Goal: Task Accomplishment & Management: Use online tool/utility

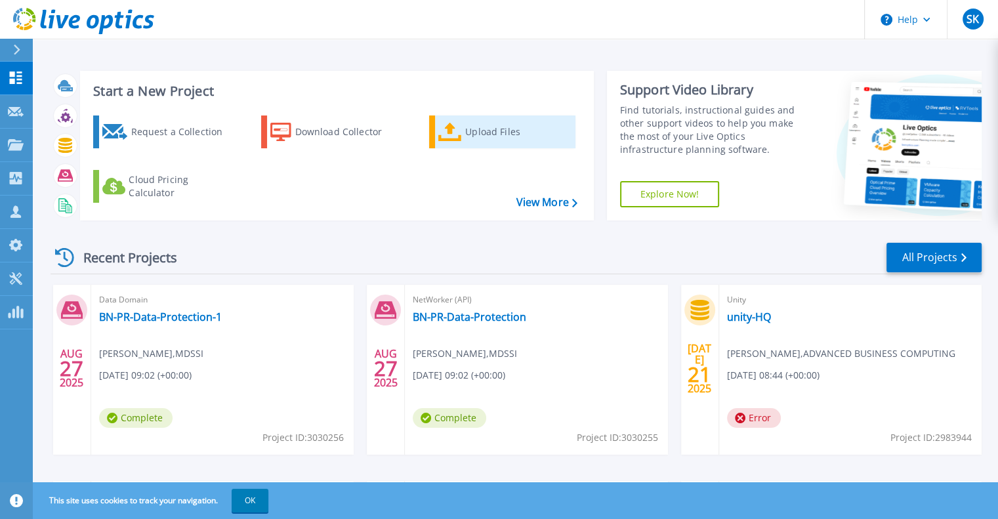
click at [491, 132] on div "Upload Files" at bounding box center [517, 132] width 105 height 26
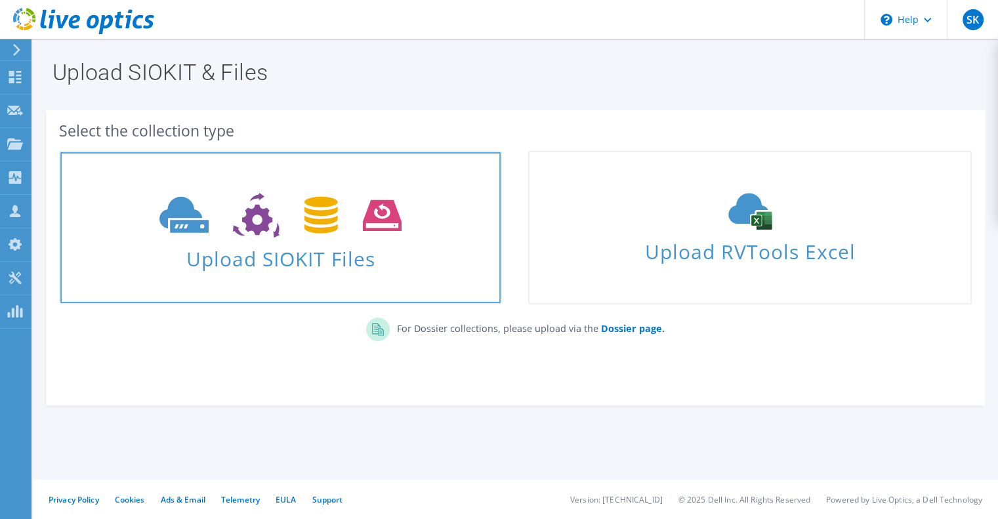
click at [329, 251] on span "Upload SIOKIT Files" at bounding box center [280, 255] width 440 height 28
click at [338, 236] on icon at bounding box center [280, 215] width 242 height 45
click at [318, 252] on span "Upload SIOKIT Files" at bounding box center [280, 255] width 440 height 28
click at [140, 183] on link "Upload SIOKIT Files" at bounding box center [280, 228] width 443 height 154
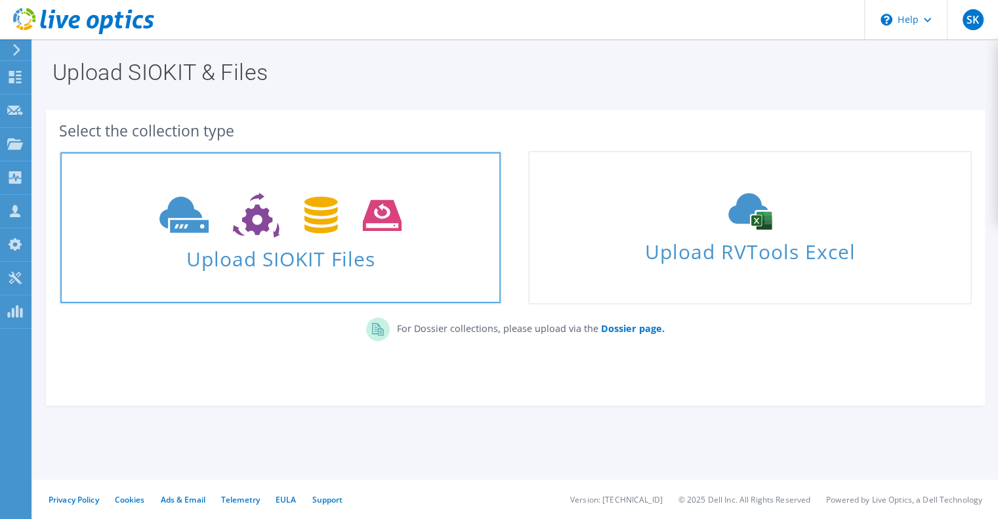
click at [140, 183] on link "Upload SIOKIT Files" at bounding box center [280, 228] width 443 height 154
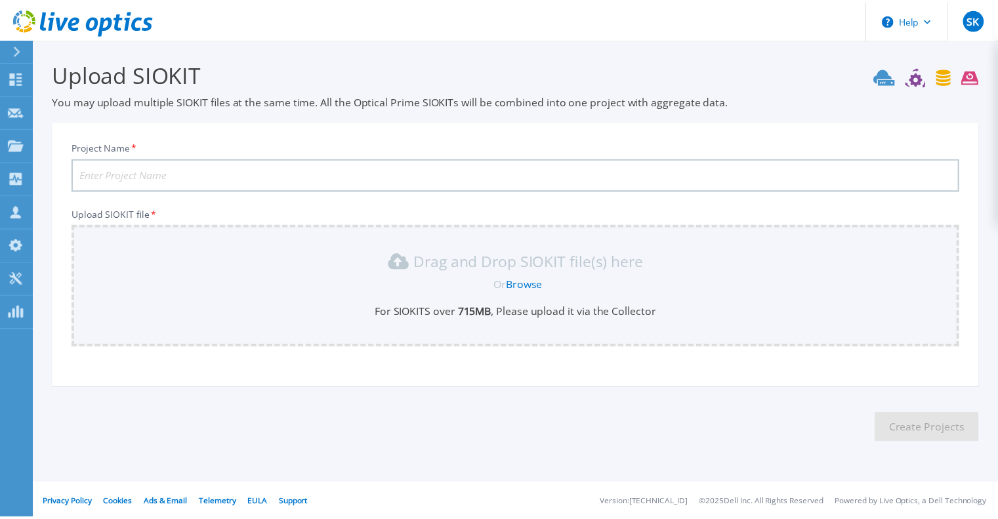
scroll to position [3, 0]
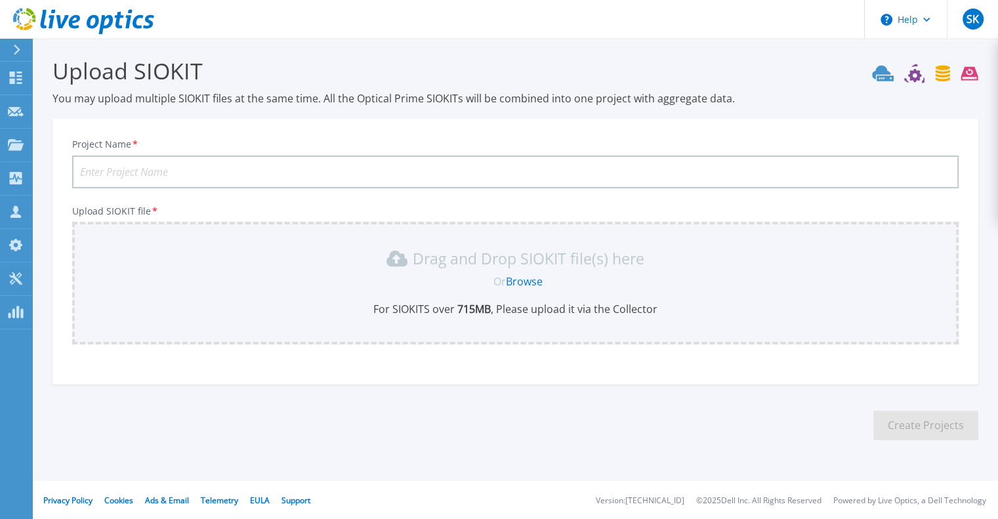
click at [215, 167] on input "Project Name *" at bounding box center [515, 171] width 886 height 33
click at [525, 277] on link "Browse" at bounding box center [524, 281] width 37 height 14
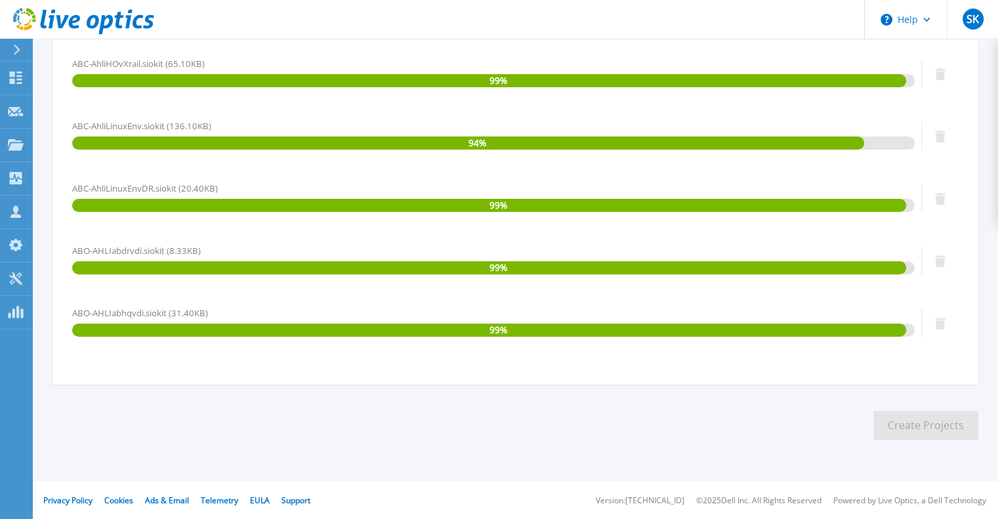
scroll to position [0, 0]
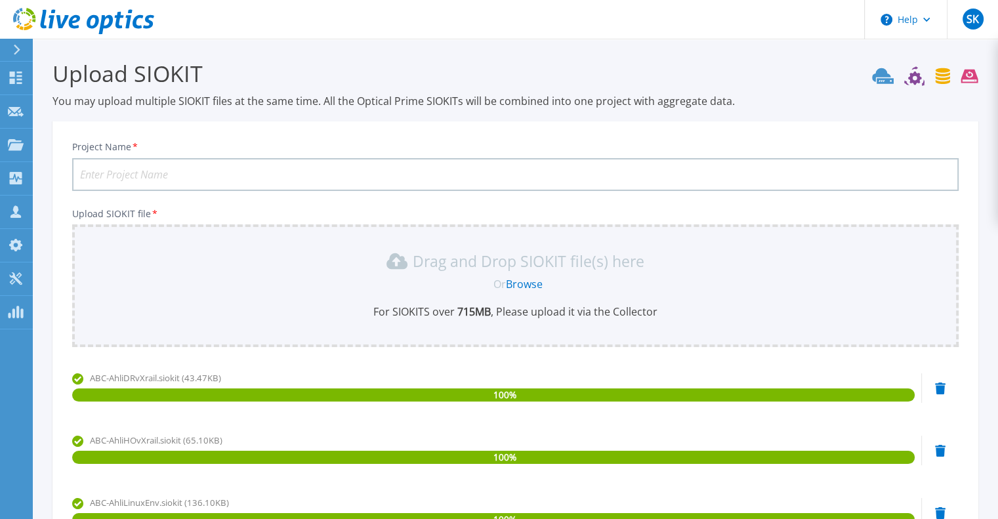
click at [156, 173] on input "Project Name *" at bounding box center [515, 174] width 886 height 33
type input "A"
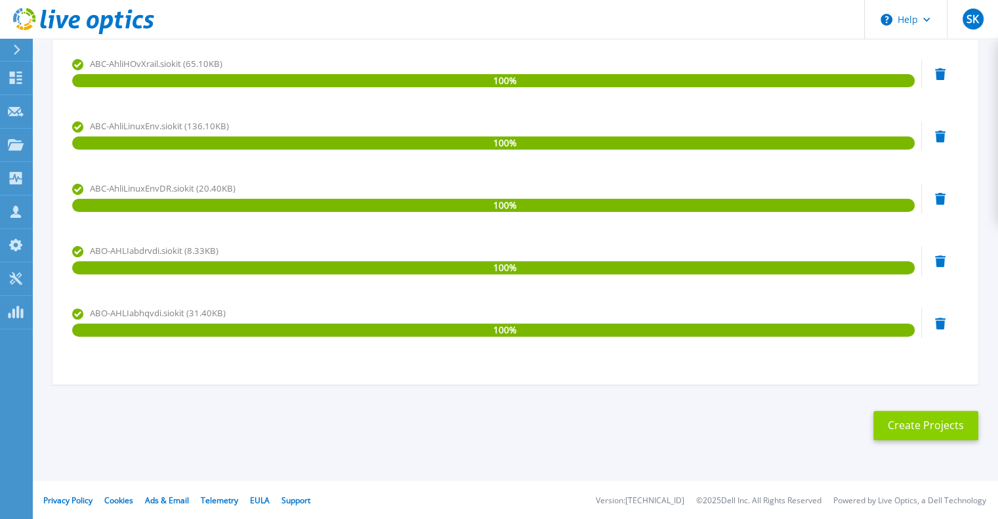
type input "Ahli BANK VMware"
click at [909, 426] on button "Create Projects" at bounding box center [925, 426] width 105 height 30
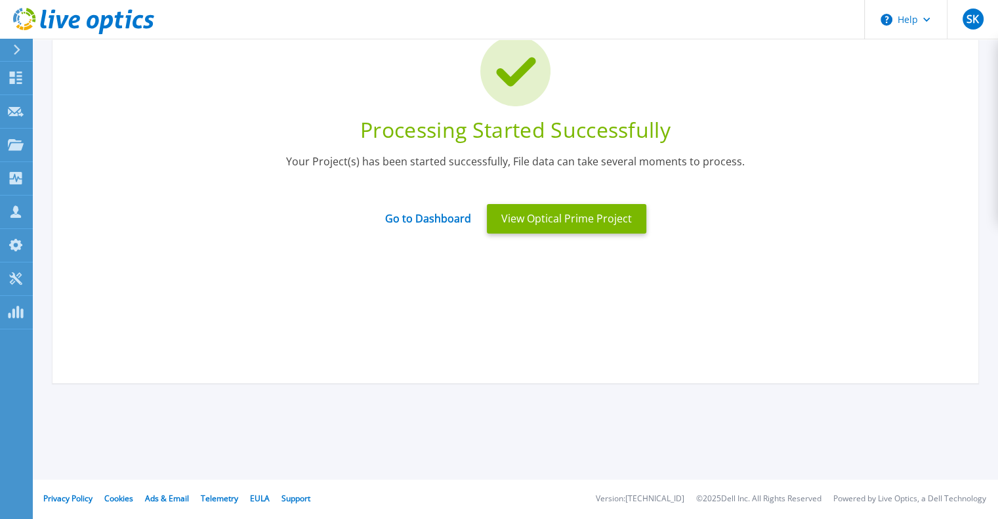
scroll to position [104, 0]
click at [417, 219] on link "Go to Dashboard" at bounding box center [428, 215] width 86 height 26
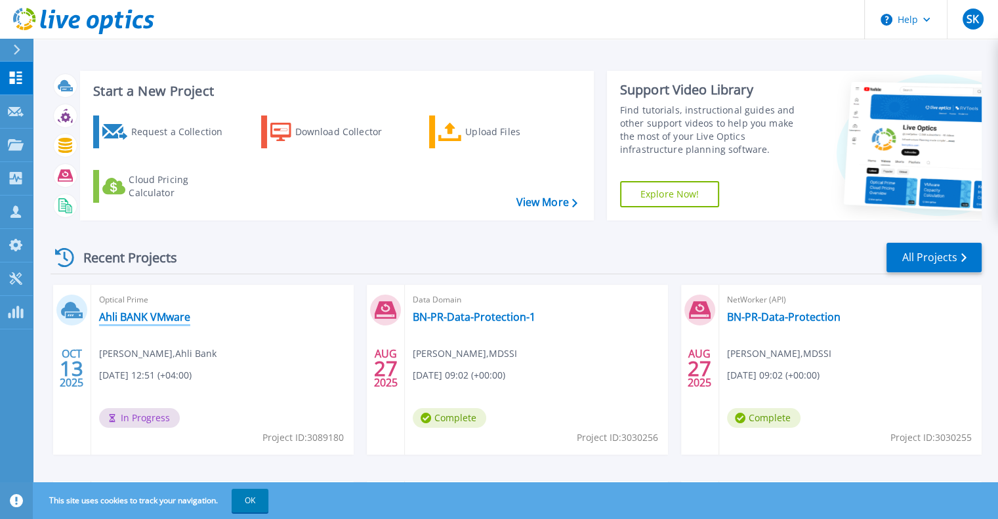
click at [144, 316] on link "Ahli BANK VMware" at bounding box center [144, 316] width 91 height 13
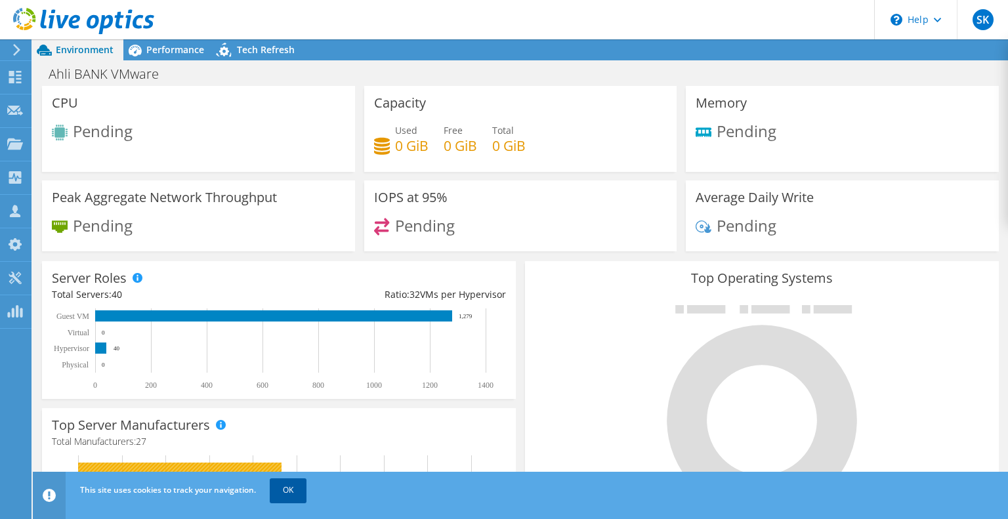
click at [287, 490] on link "OK" at bounding box center [288, 490] width 37 height 24
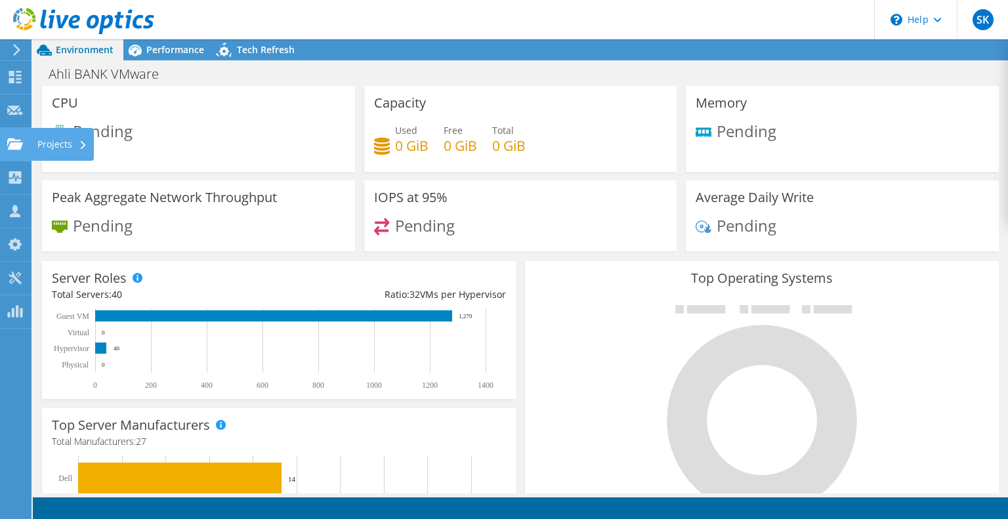
click at [60, 144] on div "Projects" at bounding box center [62, 144] width 63 height 33
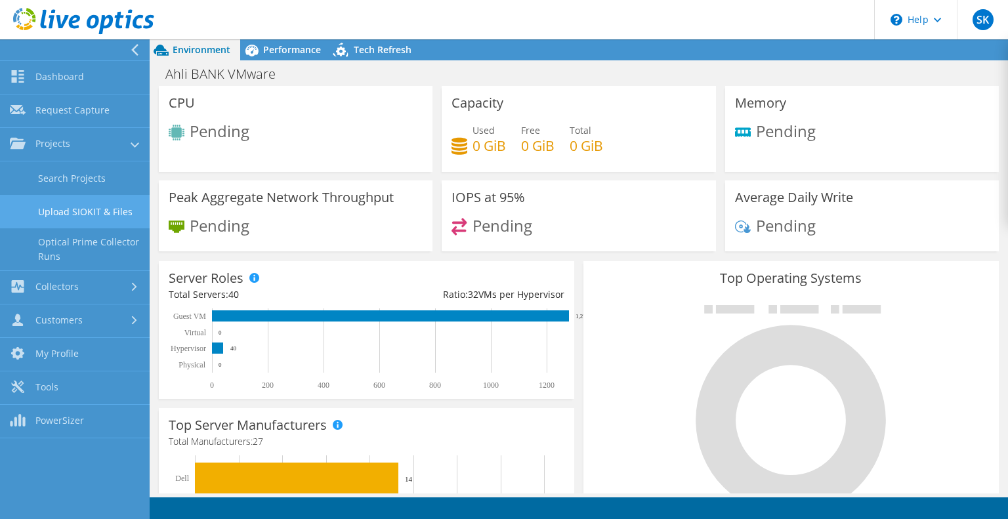
click at [92, 211] on link "Upload SIOKIT & Files" at bounding box center [75, 211] width 150 height 33
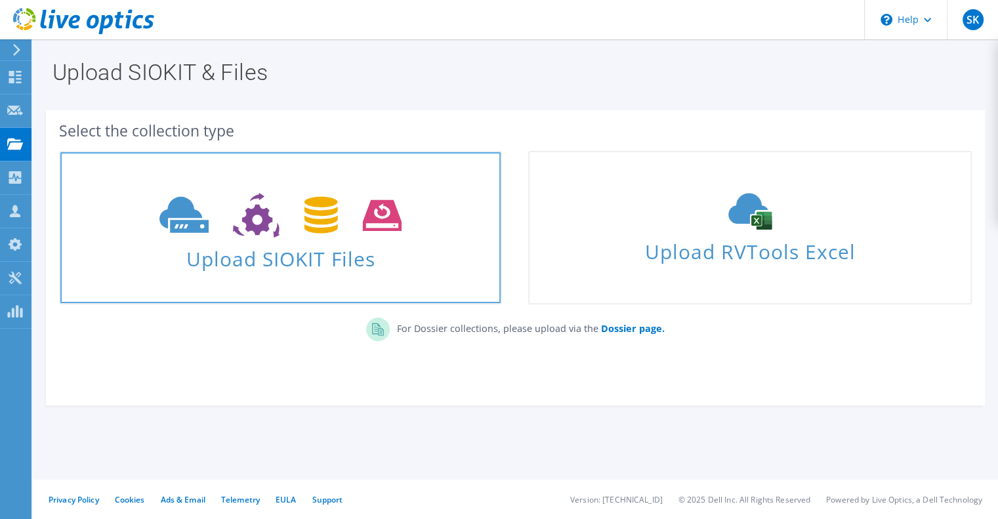
click at [268, 239] on span at bounding box center [280, 213] width 440 height 55
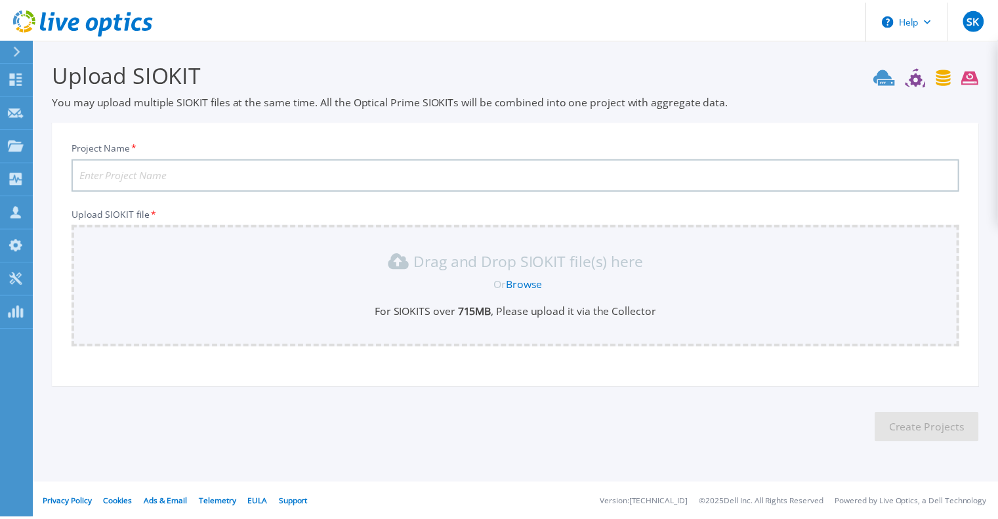
scroll to position [3, 0]
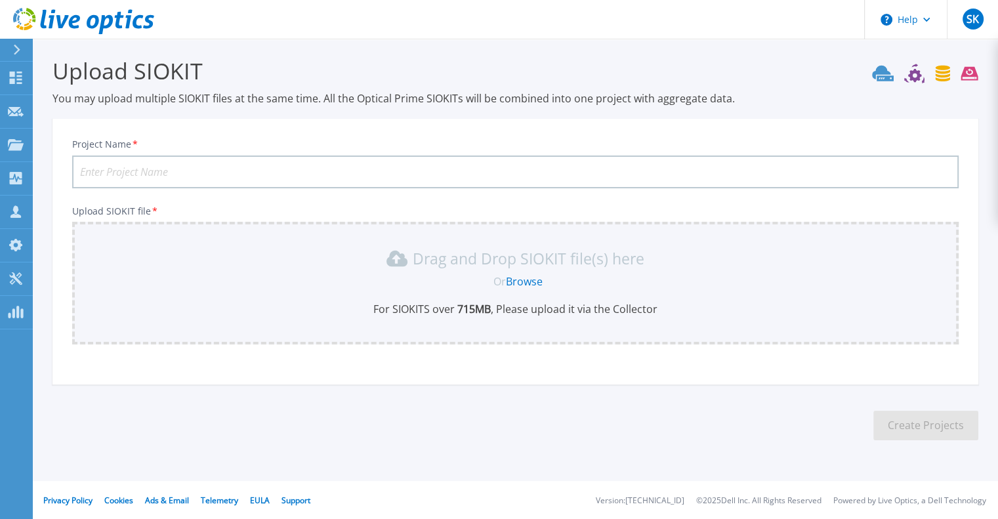
click at [150, 169] on input "Project Name *" at bounding box center [515, 171] width 886 height 33
click at [493, 276] on span "Or" at bounding box center [499, 281] width 12 height 14
click at [522, 279] on link "Browse" at bounding box center [524, 281] width 37 height 14
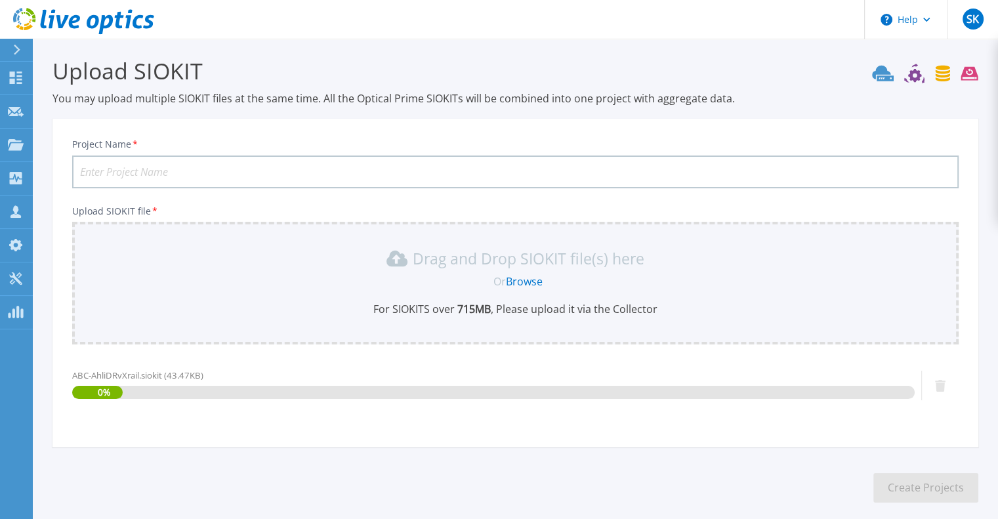
scroll to position [65, 0]
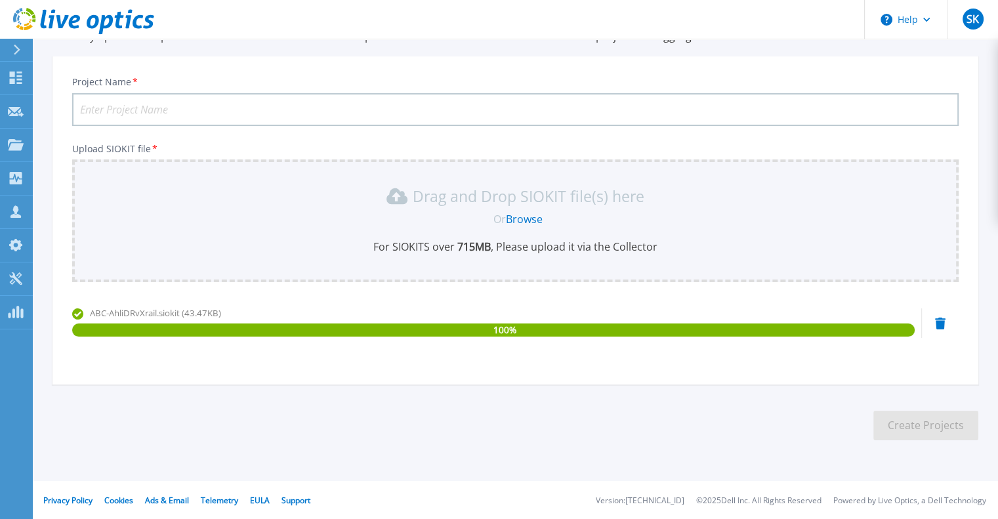
click at [129, 314] on span "ABC-AhliDRvXrail.siokit (43.47KB)" at bounding box center [155, 313] width 131 height 12
click at [94, 312] on span "ABC-AhliDRvXrail.siokit (43.47KB)" at bounding box center [155, 313] width 131 height 12
click at [125, 308] on span "ABC-AhliDRvXrail.siokit (43.47KB)" at bounding box center [155, 313] width 131 height 12
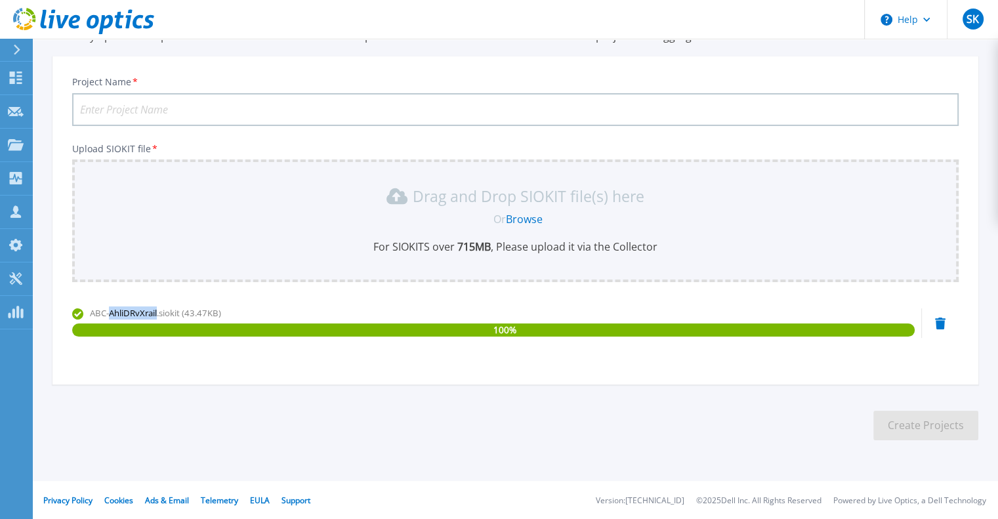
copy span "AhliDRvXrail"
click at [135, 119] on input "Project Name *" at bounding box center [515, 109] width 886 height 33
paste input "AhliDRvXrail"
type input "AhliDRvXrail"
click at [900, 421] on button "Create Projects" at bounding box center [925, 426] width 105 height 30
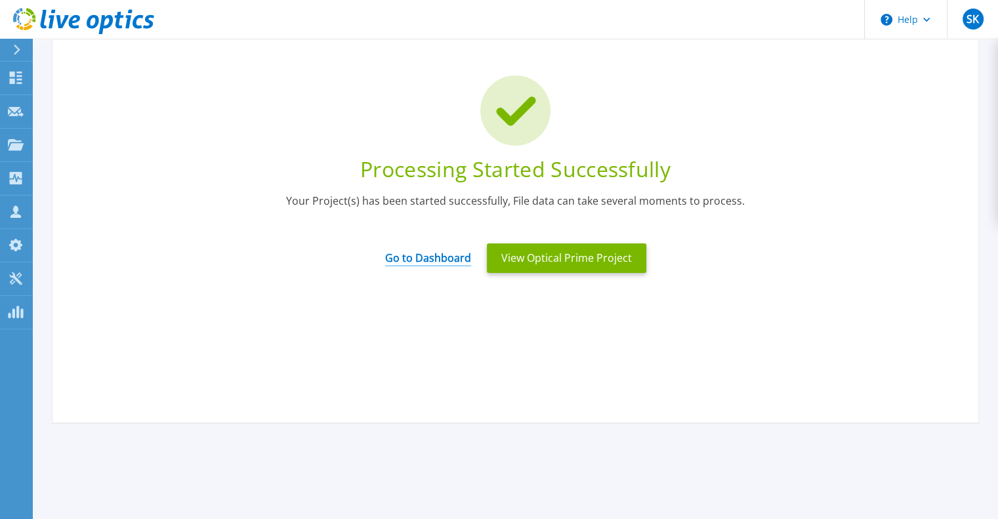
click at [417, 258] on link "Go to Dashboard" at bounding box center [428, 254] width 86 height 26
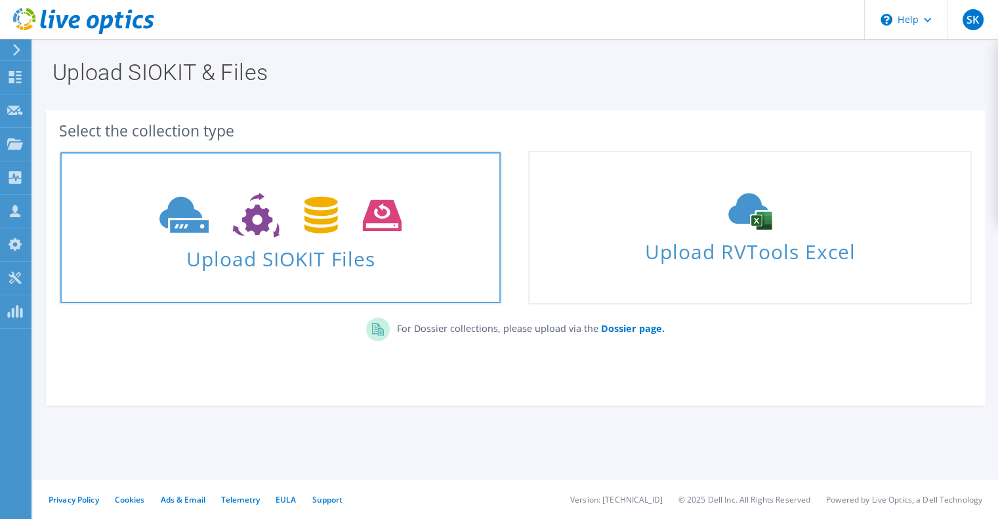
click at [298, 255] on span "Upload SIOKIT Files" at bounding box center [280, 255] width 440 height 28
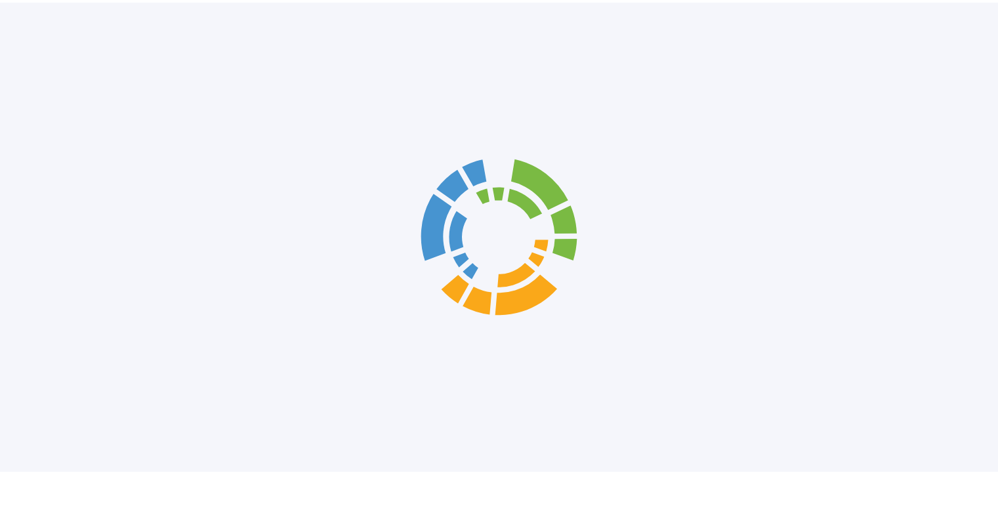
scroll to position [3, 0]
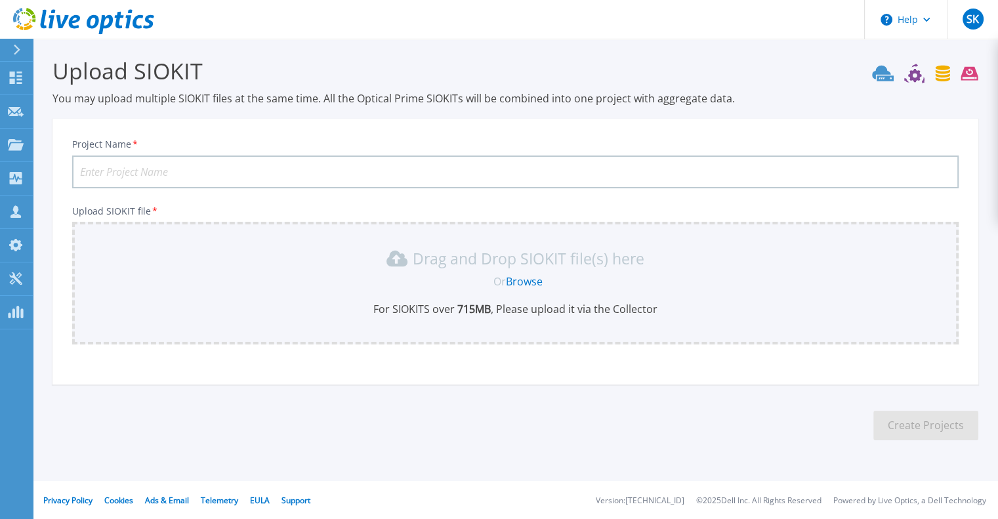
click at [520, 284] on link "Browse" at bounding box center [524, 281] width 37 height 14
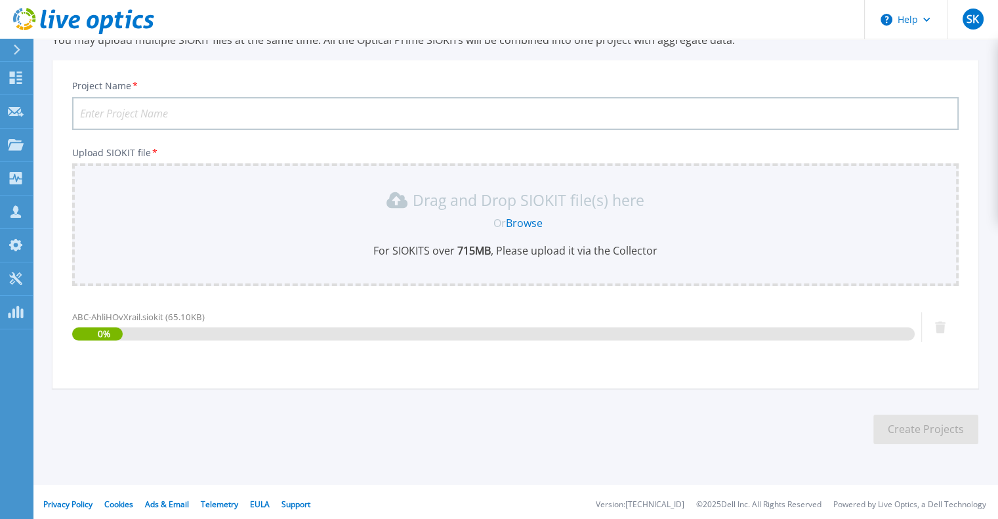
scroll to position [65, 0]
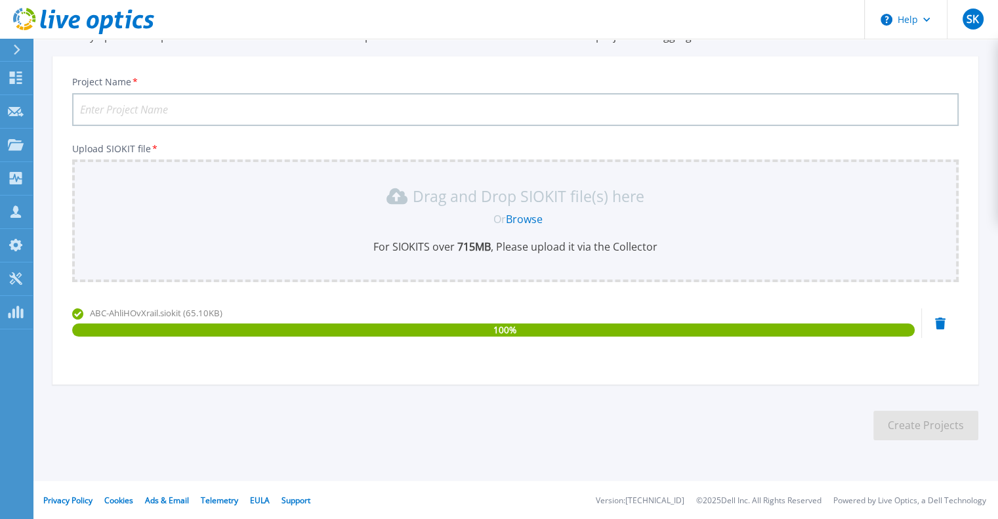
click at [131, 312] on span "ABC-AhliHOvXrail.siokit (65.10KB)" at bounding box center [156, 313] width 133 height 12
copy span "AhliHOvXrail"
click at [140, 106] on input "Project Name *" at bounding box center [515, 109] width 886 height 33
paste input "AhliHOvXrail"
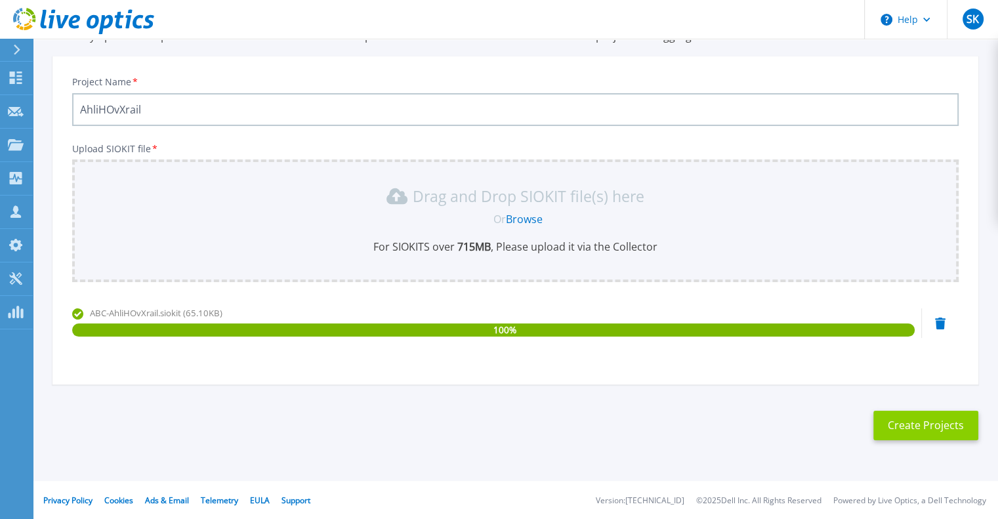
type input "AhliHOvXrail"
click at [949, 432] on button "Create Projects" at bounding box center [925, 426] width 105 height 30
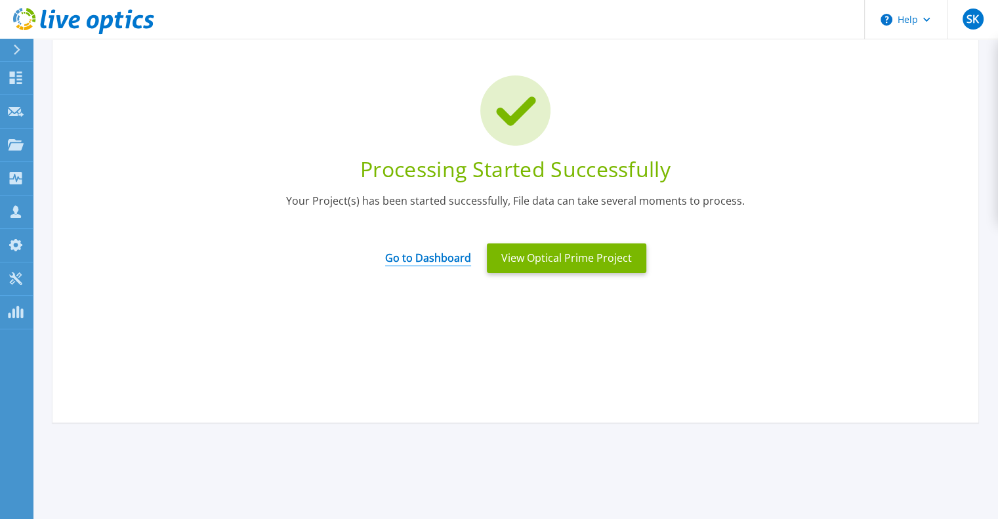
click at [417, 255] on link "Go to Dashboard" at bounding box center [428, 254] width 86 height 26
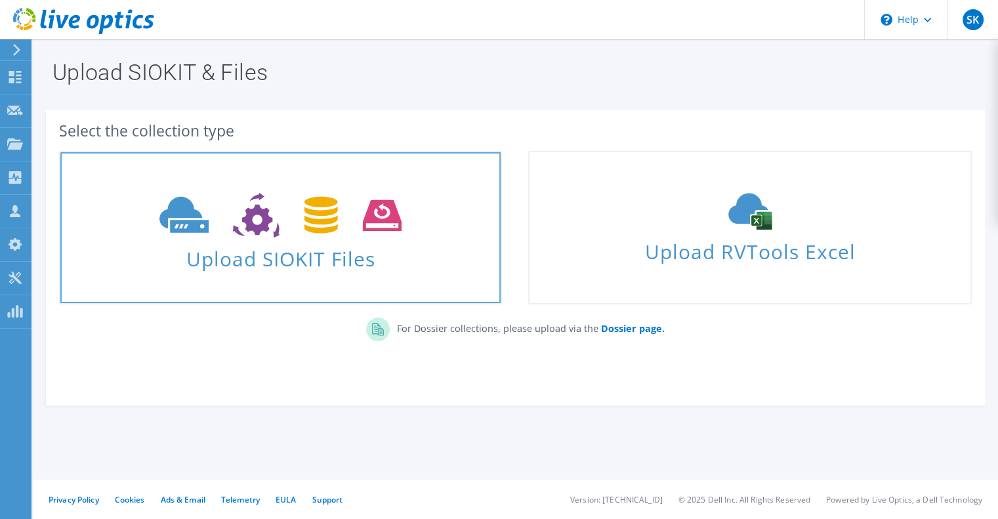
click at [296, 260] on span "Upload SIOKIT Files" at bounding box center [280, 255] width 440 height 28
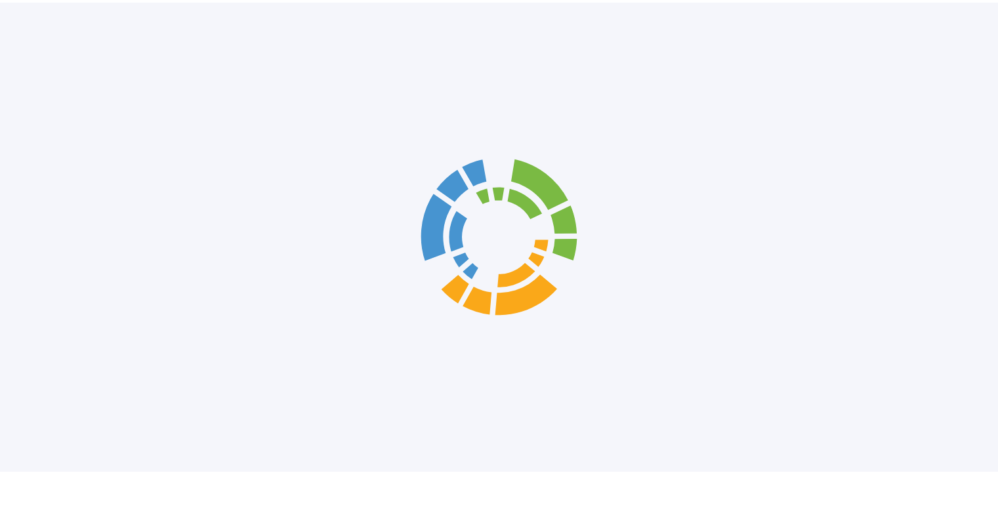
scroll to position [3, 0]
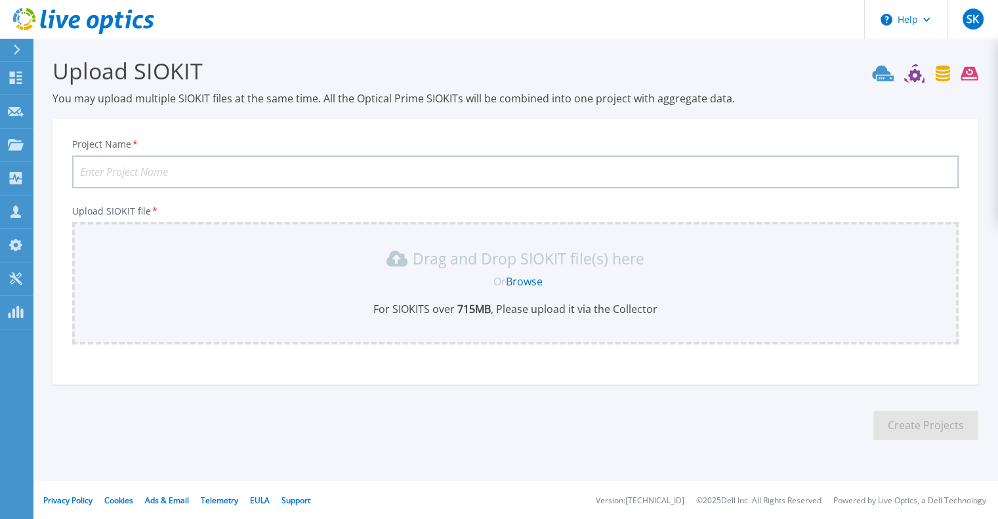
click at [522, 278] on link "Browse" at bounding box center [524, 281] width 37 height 14
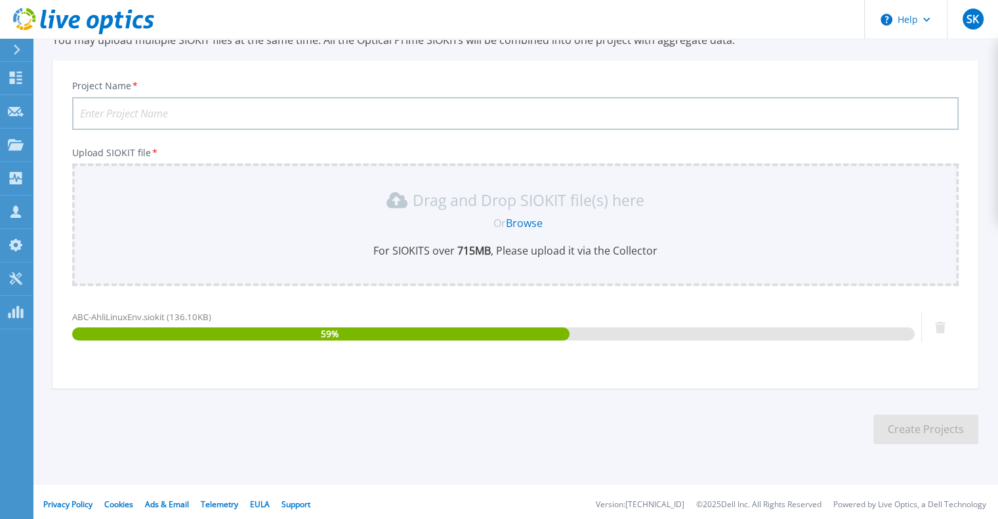
scroll to position [65, 0]
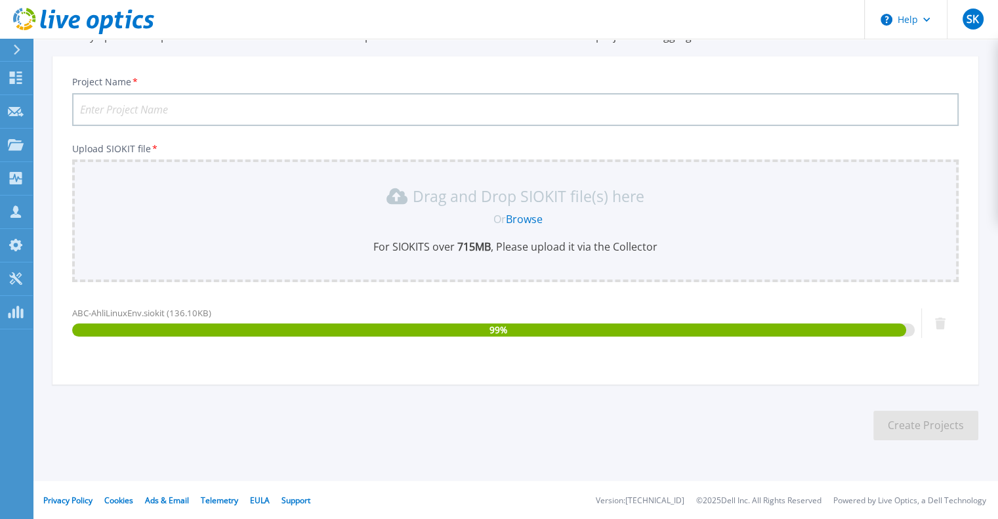
click at [123, 310] on span "ABC-AhliLinuxEnv.siokit (136.10KB)" at bounding box center [141, 313] width 139 height 12
click at [123, 310] on span "ABC-AhliLinuxEnv.siokit (136.10KB)" at bounding box center [159, 313] width 139 height 12
copy span "AhliLinuxEnv"
click at [216, 96] on input "Project Name *" at bounding box center [515, 109] width 886 height 33
paste input "AhliLinuxEnv"
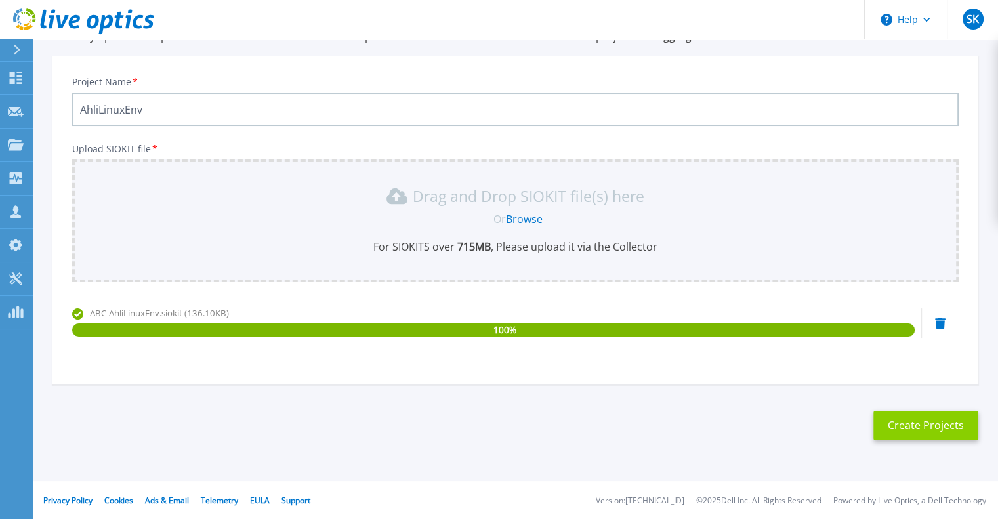
type input "AhliLinuxEnv"
click at [923, 422] on button "Create Projects" at bounding box center [925, 426] width 105 height 30
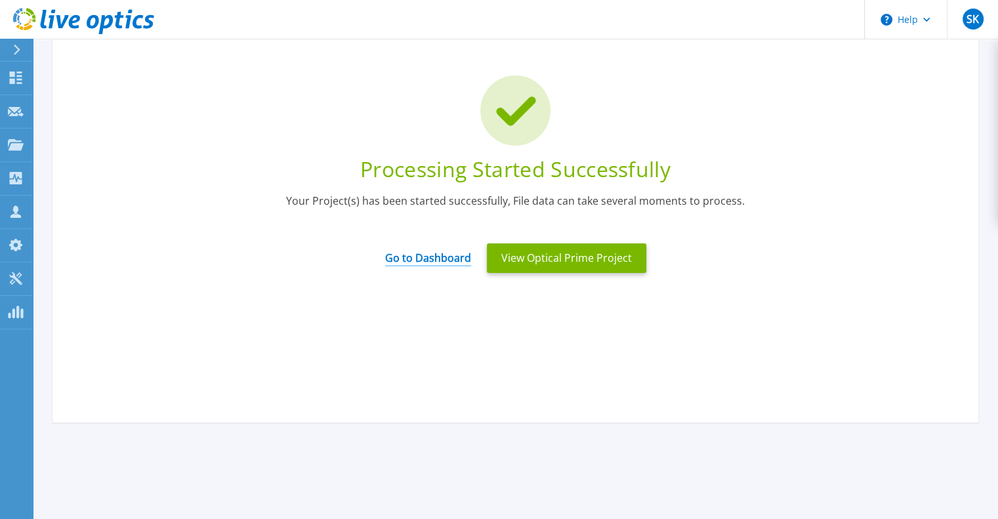
click at [405, 255] on link "Go to Dashboard" at bounding box center [428, 254] width 86 height 26
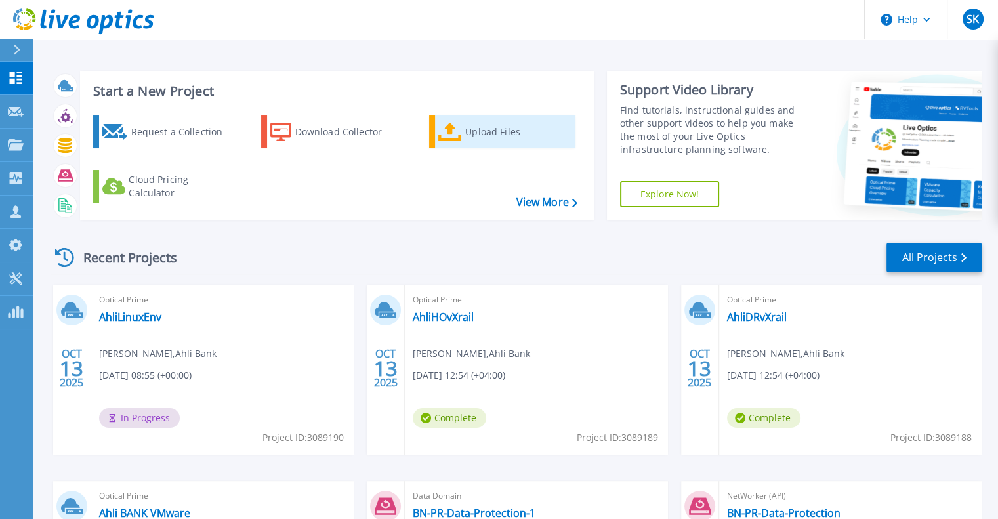
click at [515, 133] on div "Upload Files" at bounding box center [517, 132] width 105 height 26
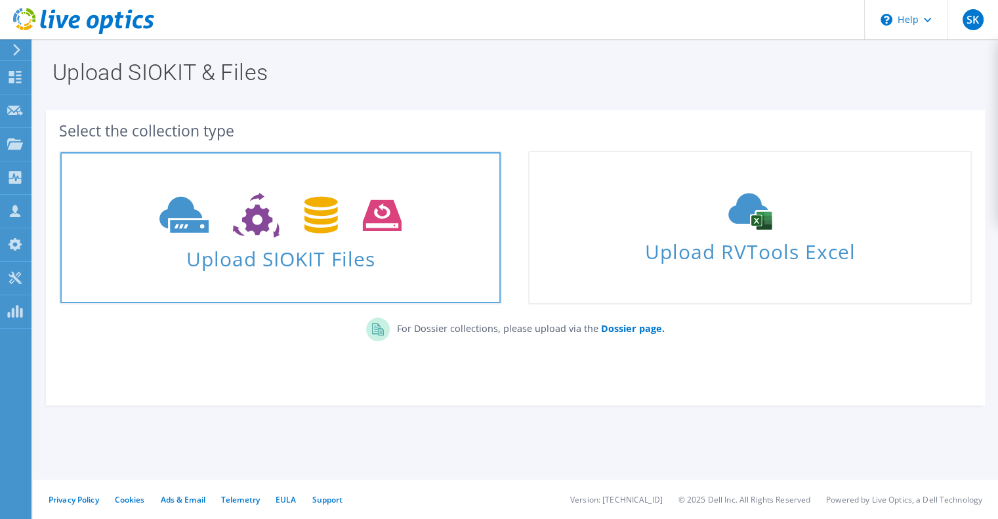
click at [287, 237] on icon at bounding box center [280, 215] width 242 height 45
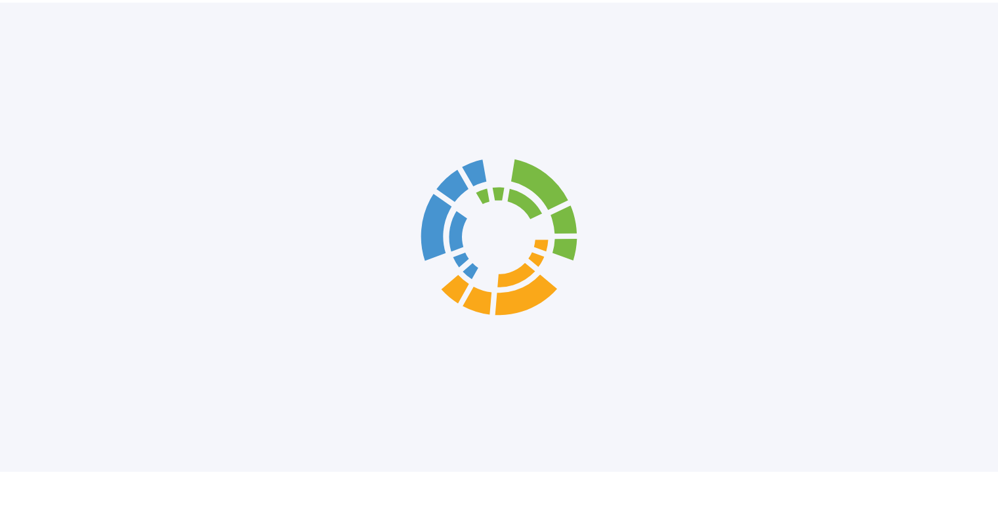
scroll to position [3, 0]
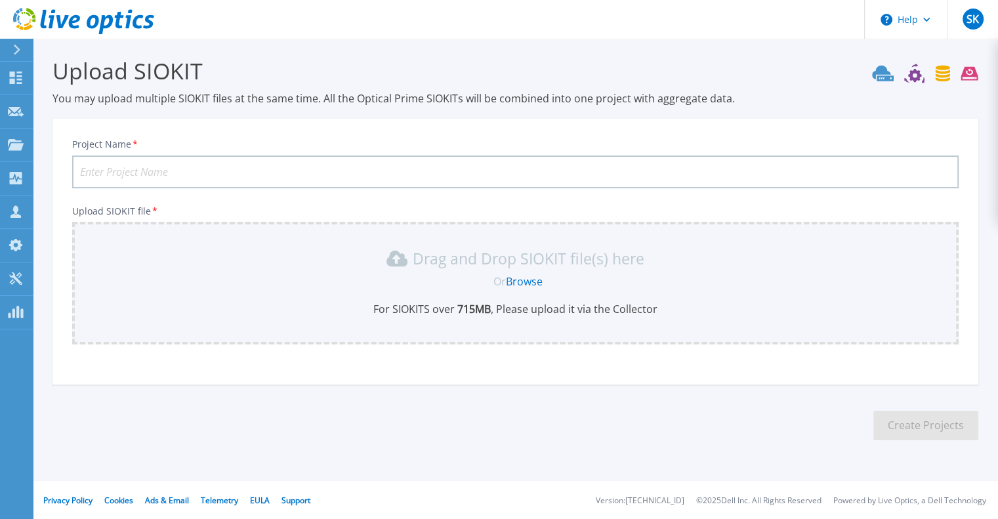
click at [528, 279] on link "Browse" at bounding box center [524, 281] width 37 height 14
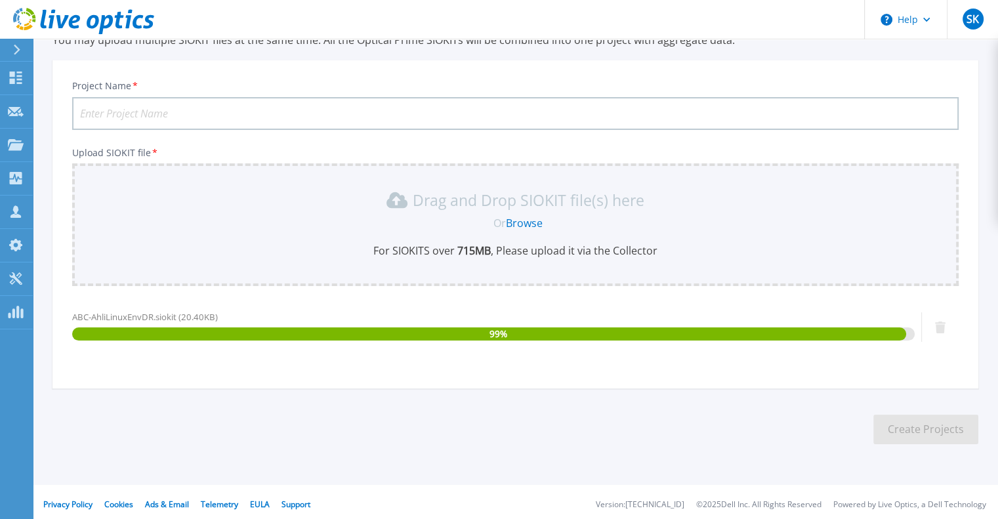
scroll to position [65, 0]
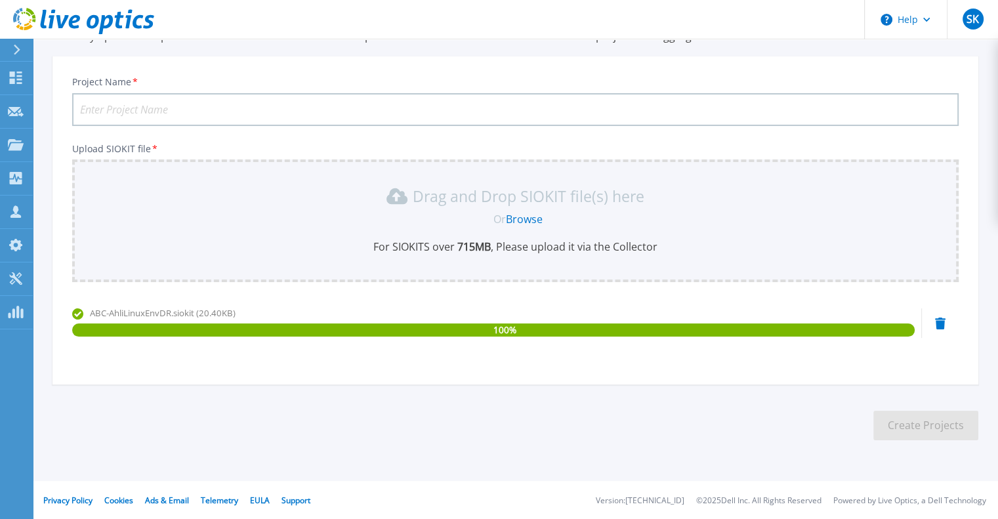
click at [161, 311] on span "ABC-AhliLinuxEnvDR.siokit (20.40KB)" at bounding box center [163, 313] width 146 height 12
copy span "AhliLinuxEnvDR"
click at [115, 112] on input "Project Name *" at bounding box center [515, 109] width 886 height 33
paste input "AhliLinuxEnvDR"
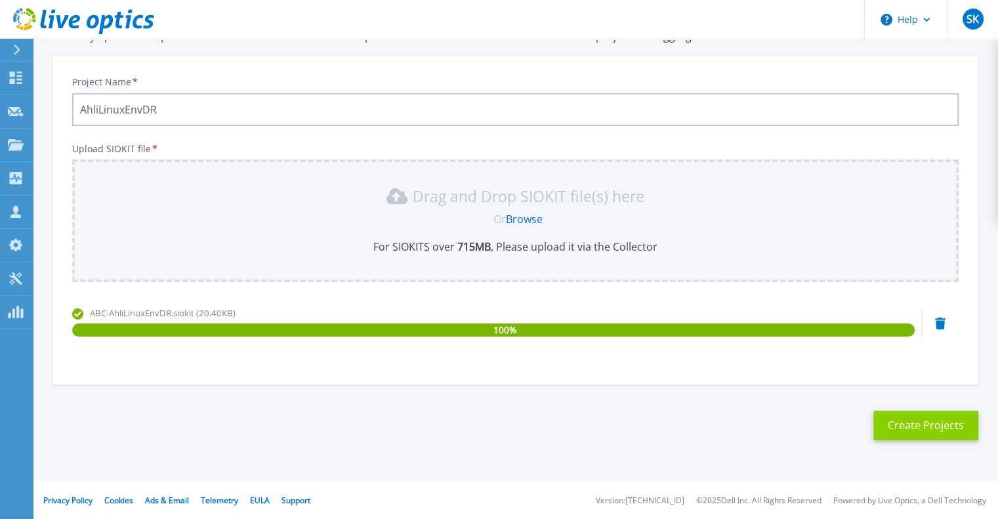
type input "AhliLinuxEnvDR"
click at [919, 418] on button "Create Projects" at bounding box center [925, 426] width 105 height 30
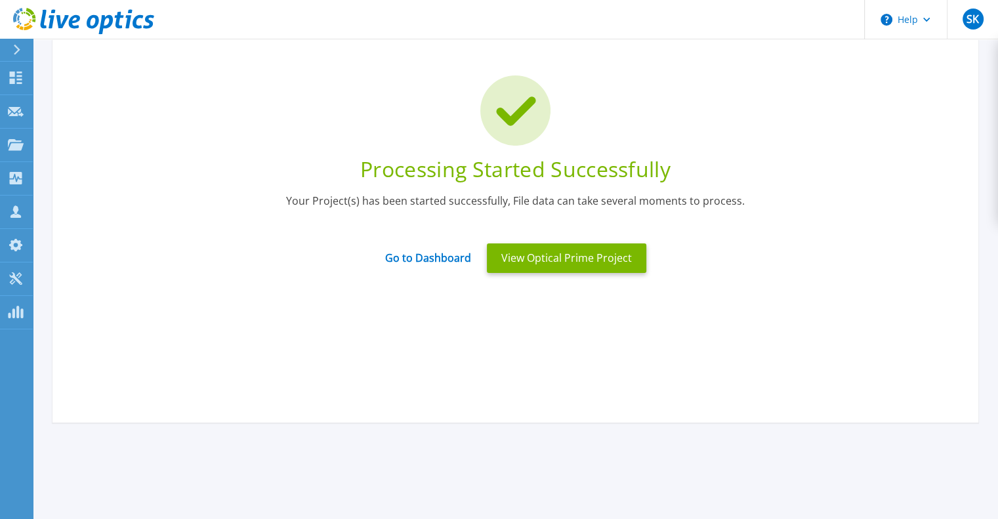
click at [437, 273] on div "Go to Dashboard View Optical Prime Project" at bounding box center [515, 258] width 886 height 45
click at [435, 261] on link "Go to Dashboard" at bounding box center [428, 254] width 86 height 26
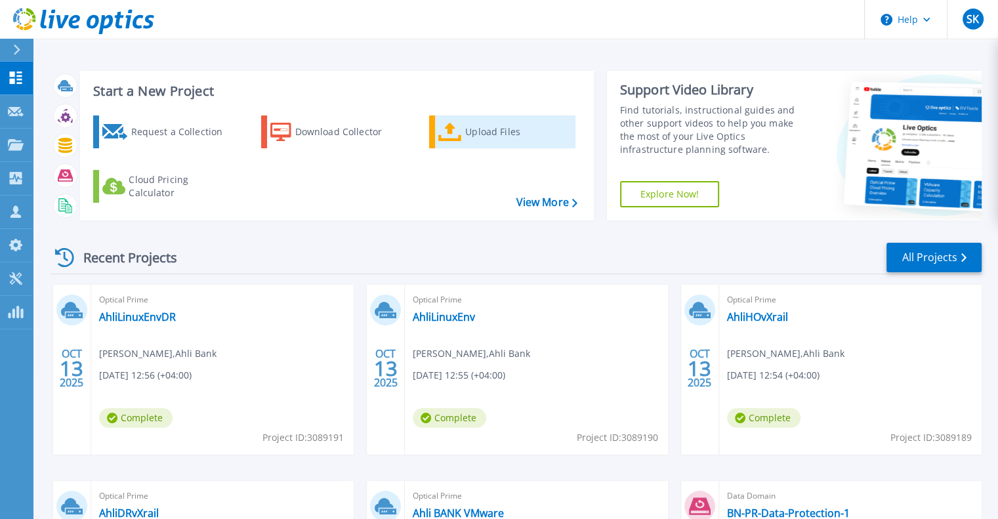
click at [476, 134] on div "Upload Files" at bounding box center [517, 132] width 105 height 26
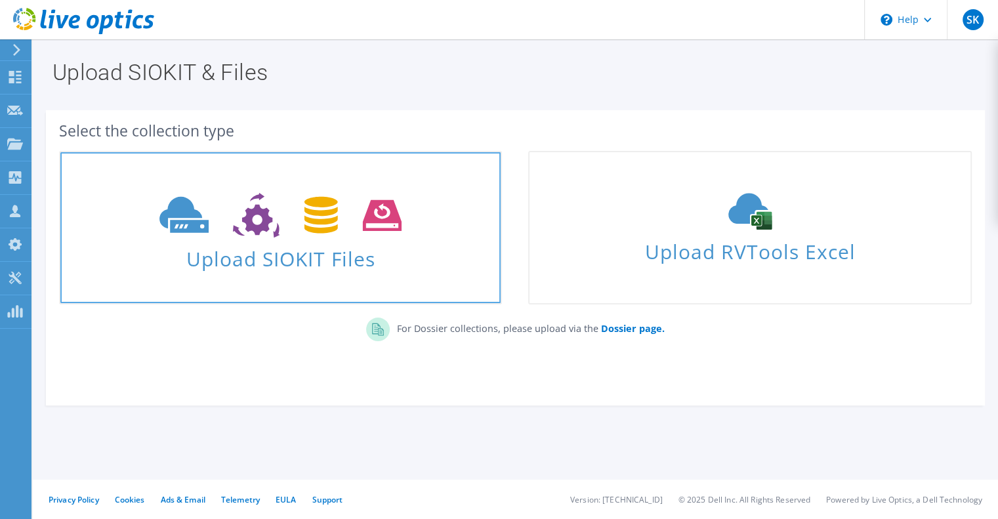
click at [300, 264] on span "Upload SIOKIT Files" at bounding box center [280, 255] width 440 height 28
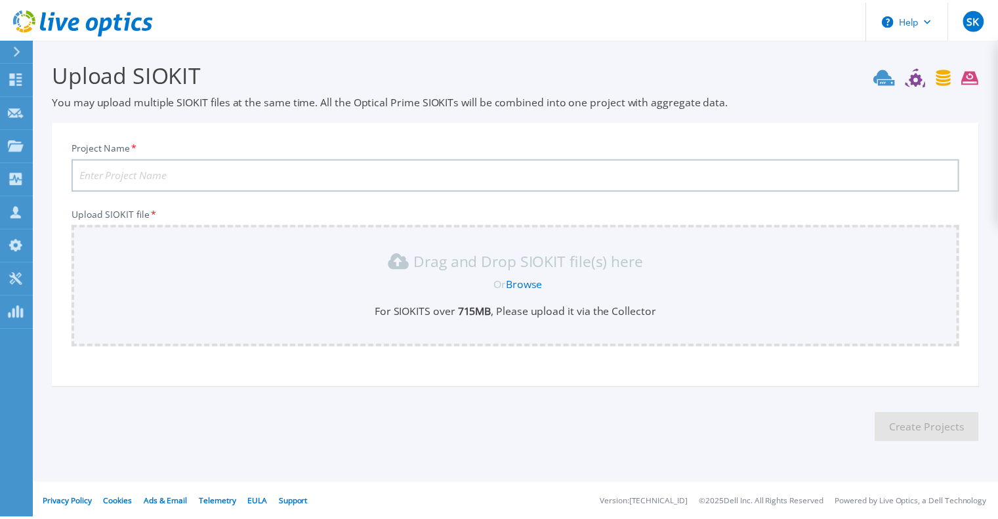
scroll to position [3, 0]
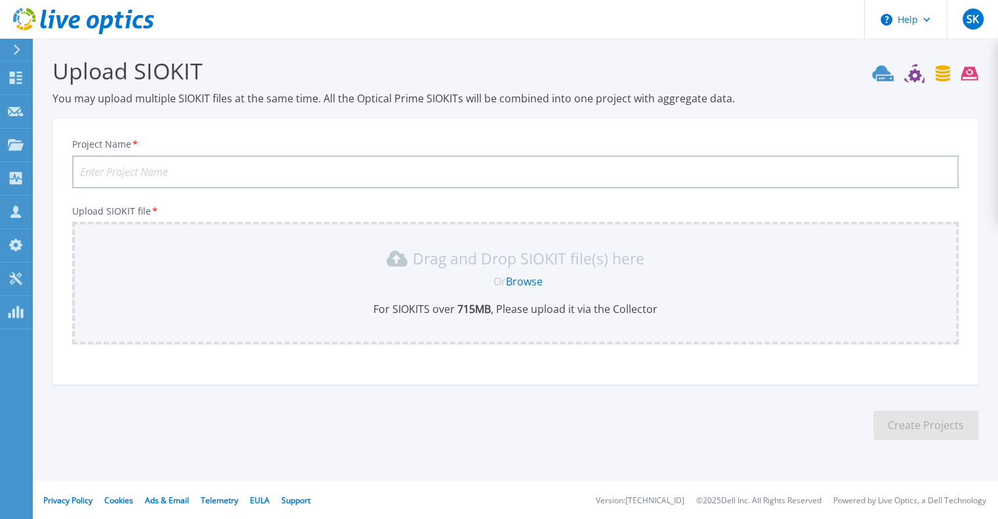
click at [520, 276] on link "Browse" at bounding box center [524, 281] width 37 height 14
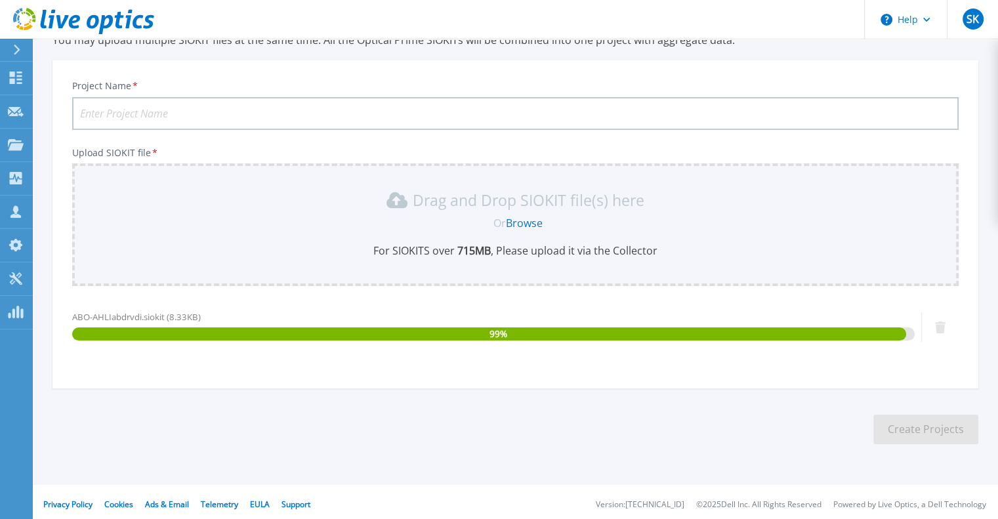
scroll to position [65, 0]
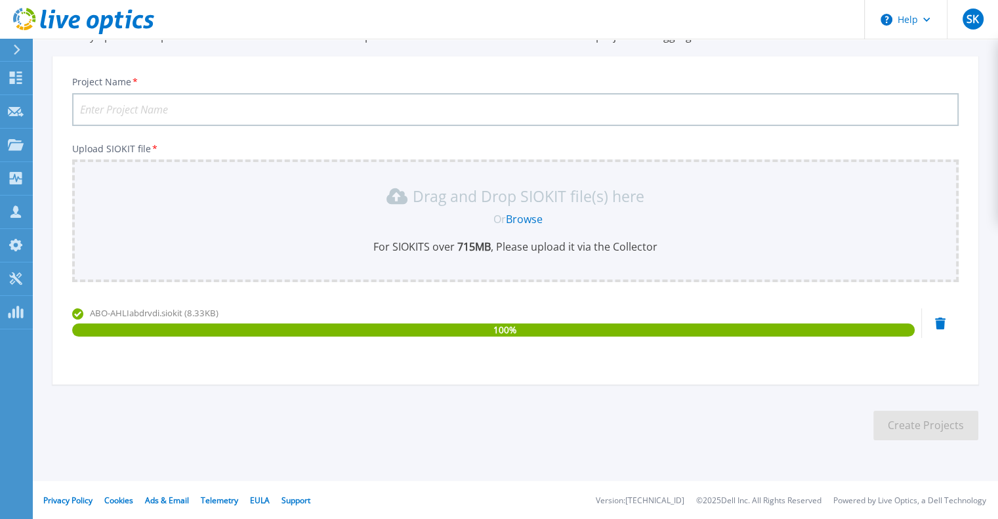
click at [146, 308] on span "ABO-AHLIabdrvdi.siokit (8.33KB)" at bounding box center [154, 313] width 129 height 12
copy span "AHLIabdrvdi"
click at [155, 104] on input "Project Name *" at bounding box center [515, 109] width 886 height 33
paste input "AHLIabdrvdi"
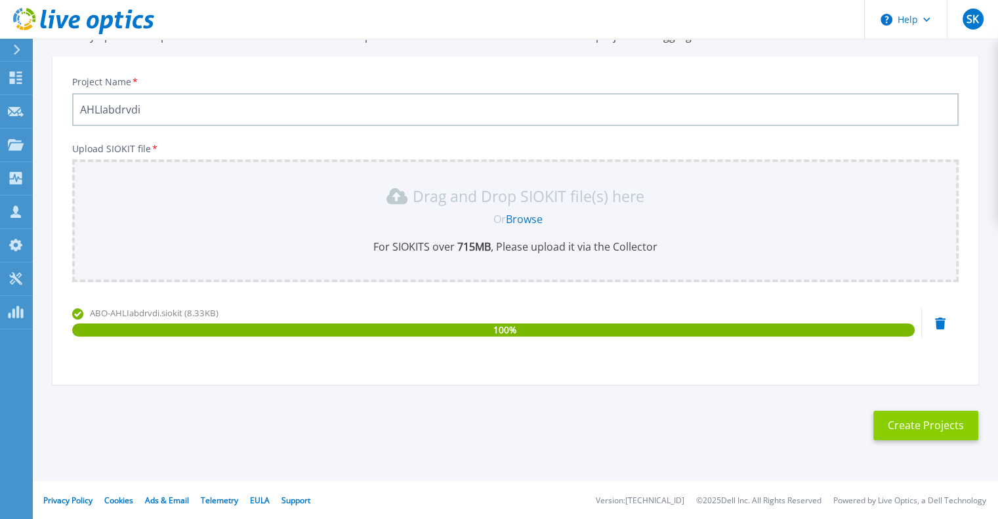
type input "AHLIabdrvdi"
click at [886, 419] on button "Create Projects" at bounding box center [925, 426] width 105 height 30
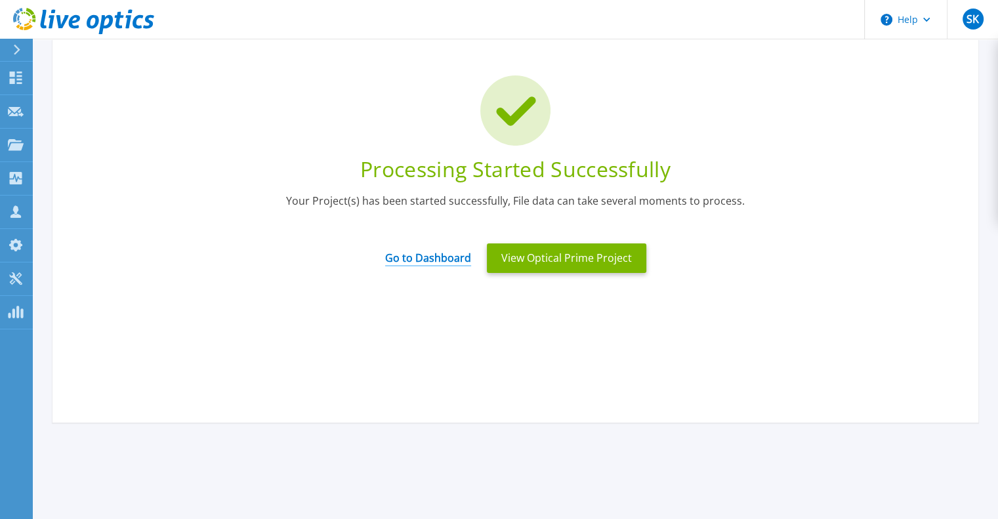
click at [431, 264] on link "Go to Dashboard" at bounding box center [428, 254] width 86 height 26
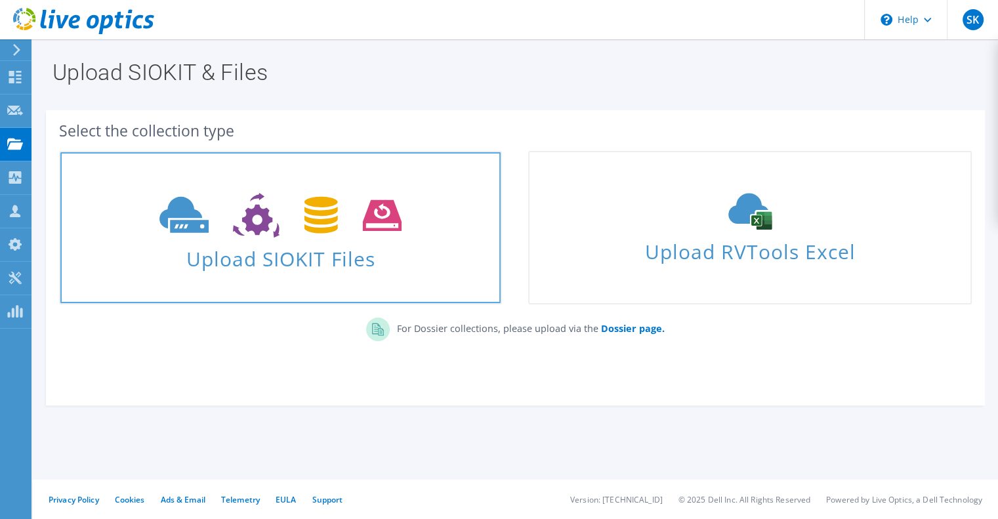
click at [281, 251] on span "Upload SIOKIT Files" at bounding box center [280, 255] width 440 height 28
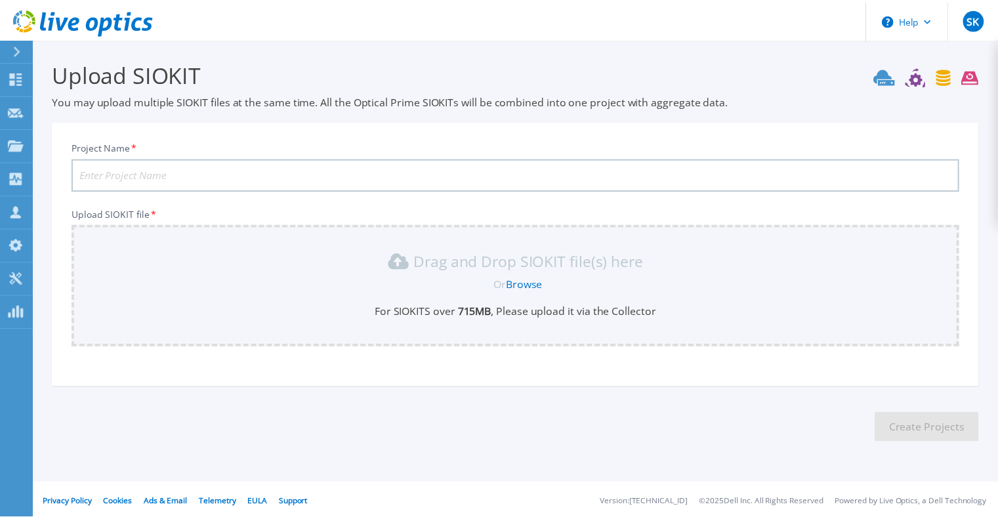
scroll to position [3, 0]
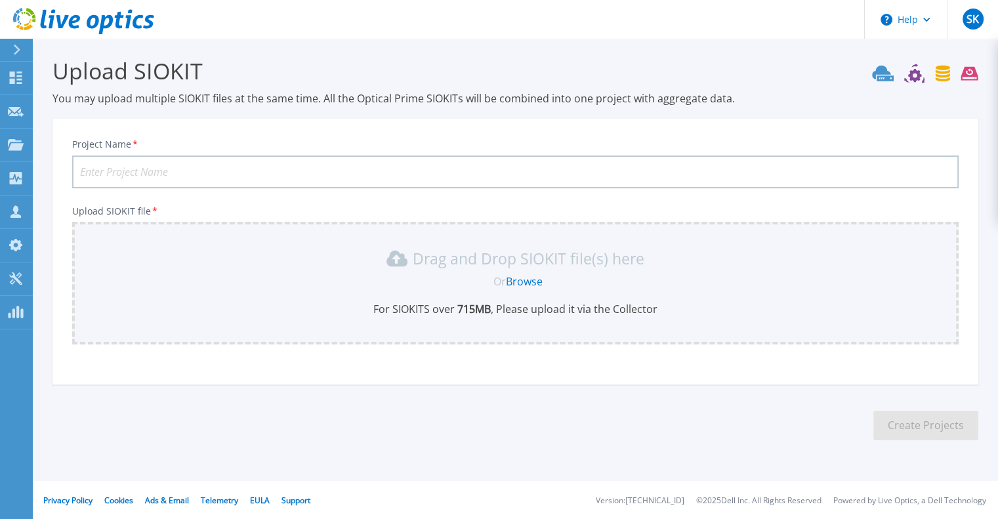
click at [528, 281] on link "Browse" at bounding box center [524, 281] width 37 height 14
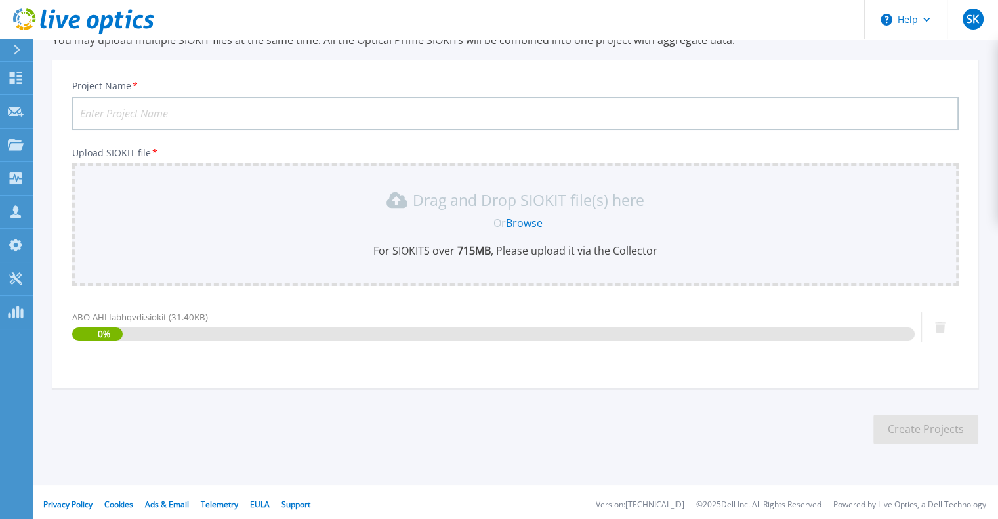
scroll to position [65, 0]
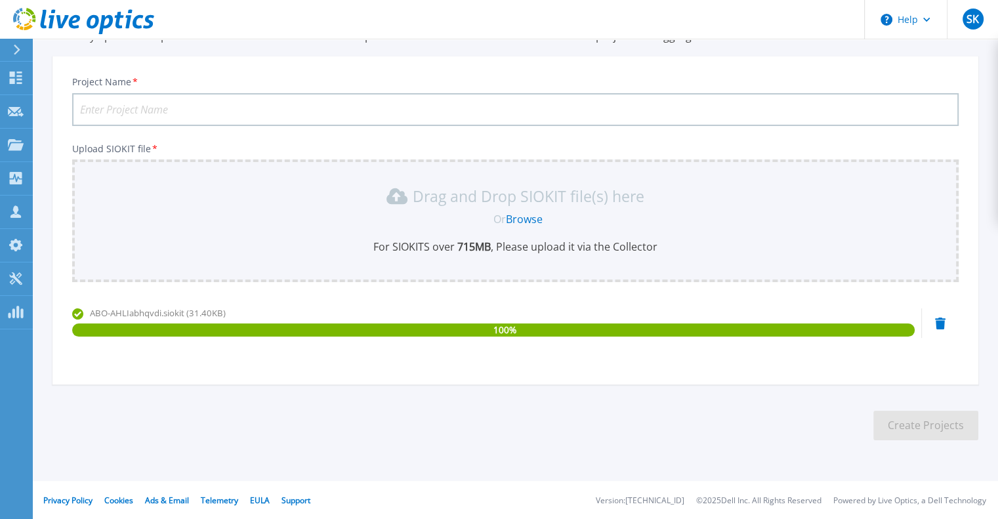
click at [149, 310] on span "ABO-AHLIabhqvdi.siokit (31.40KB)" at bounding box center [158, 313] width 136 height 12
copy span "AHLIabhqvdi"
click at [157, 113] on input "Project Name *" at bounding box center [515, 109] width 886 height 33
paste input "AHLIabhqvdi"
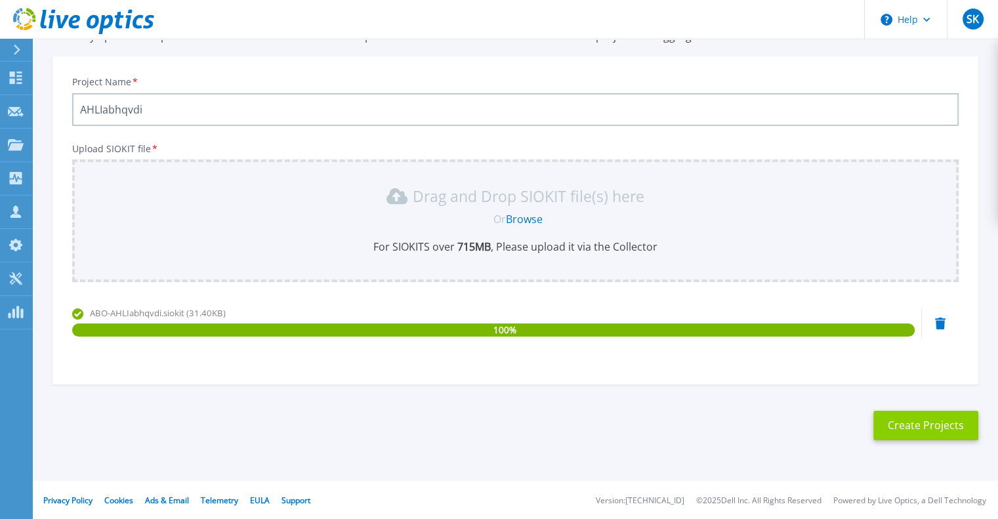
type input "AHLIabhqvdi"
click at [922, 430] on button "Create Projects" at bounding box center [925, 426] width 105 height 30
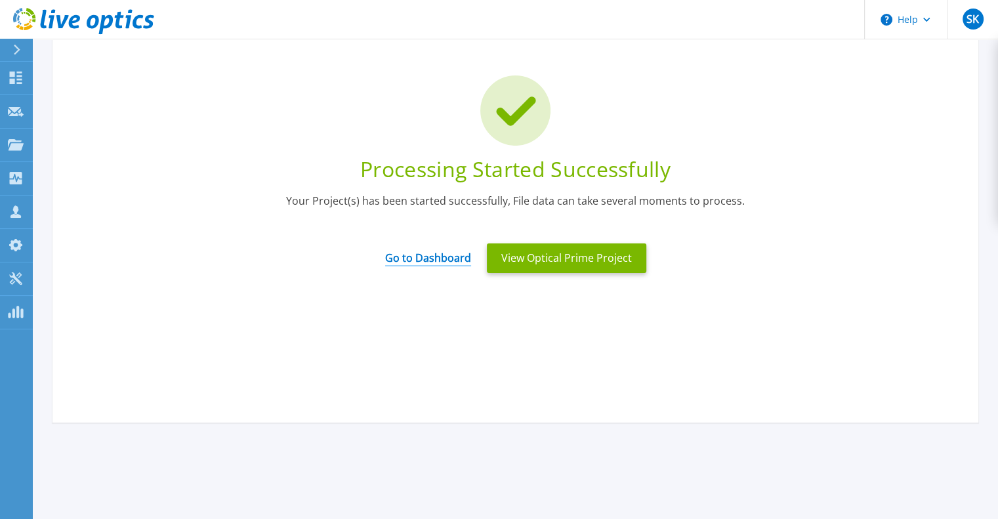
click at [425, 251] on link "Go to Dashboard" at bounding box center [428, 254] width 86 height 26
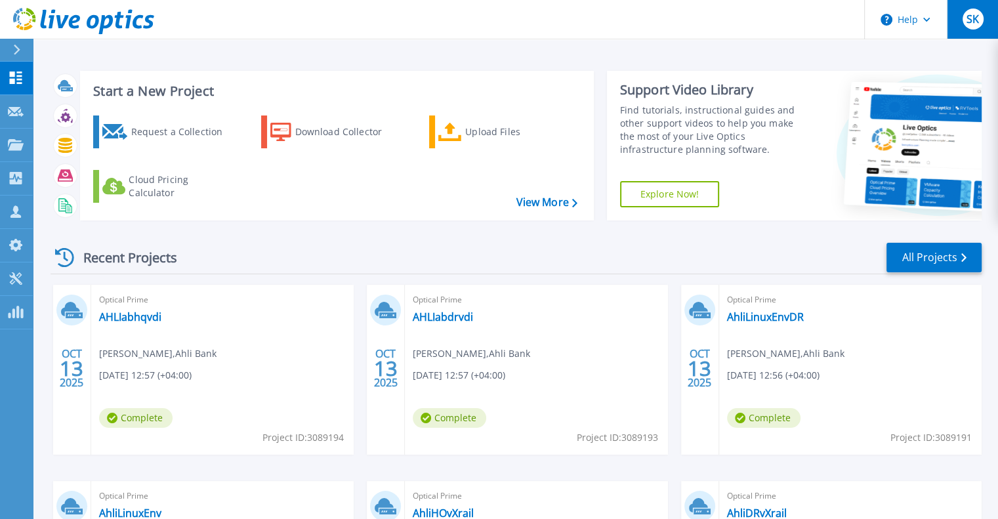
click at [978, 24] on span "SK" at bounding box center [972, 19] width 12 height 10
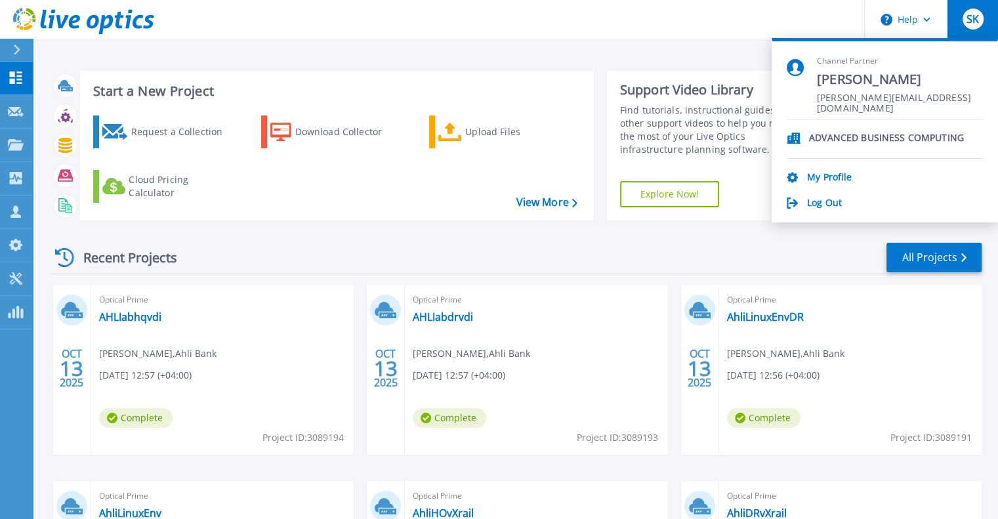
click at [856, 207] on div "Log Out" at bounding box center [885, 203] width 196 height 12
click at [829, 203] on link "Log Out" at bounding box center [824, 203] width 35 height 12
